Goal: Check status

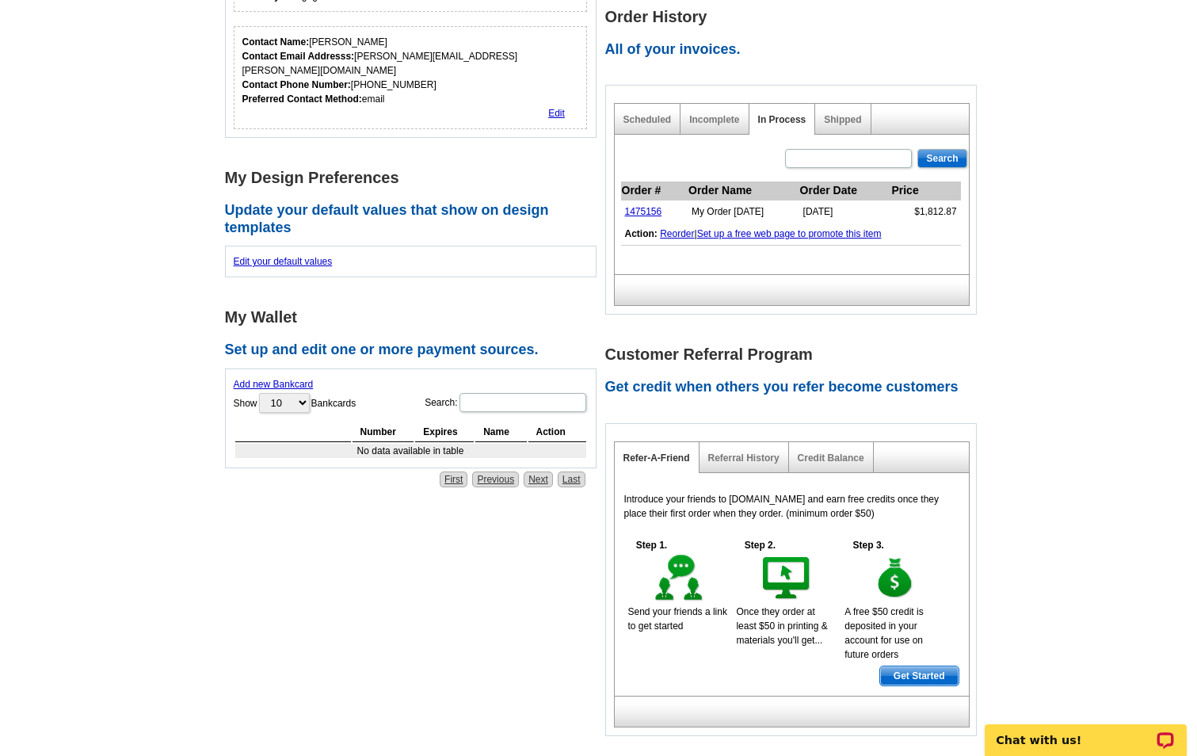
scroll to position [476, 0]
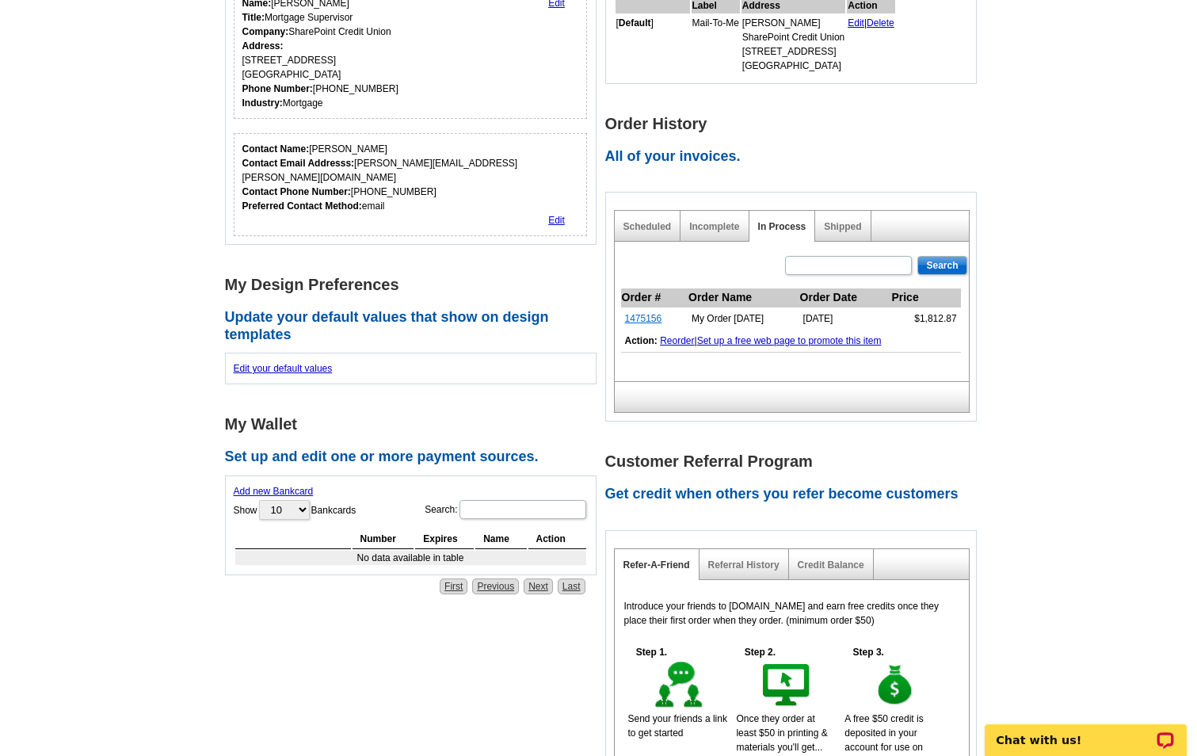
click at [640, 317] on link "1475156" at bounding box center [643, 318] width 37 height 11
click at [192, 339] on main "Account Information Update your user information. Username: [PERSON_NAME][EMAIL…" at bounding box center [598, 328] width 1197 height 1163
